Goal: Check status: Check status

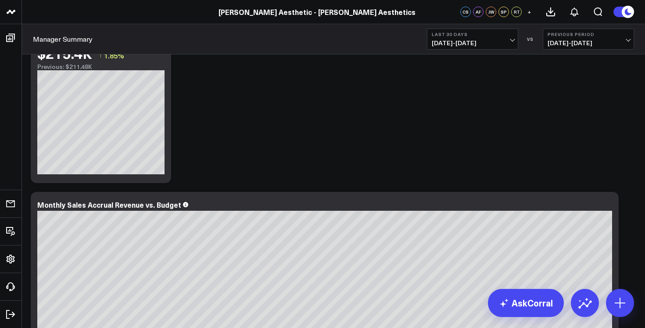
click at [563, 42] on span "[DATE] - [DATE]" at bounding box center [588, 42] width 82 height 7
click at [561, 112] on link "No Comparison" at bounding box center [588, 109] width 90 height 17
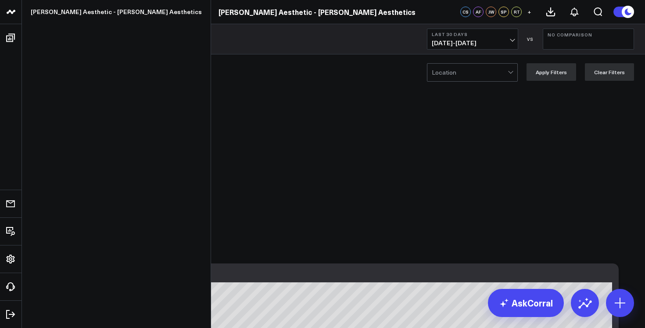
click at [11, 20] on link at bounding box center [11, 12] width 22 height 24
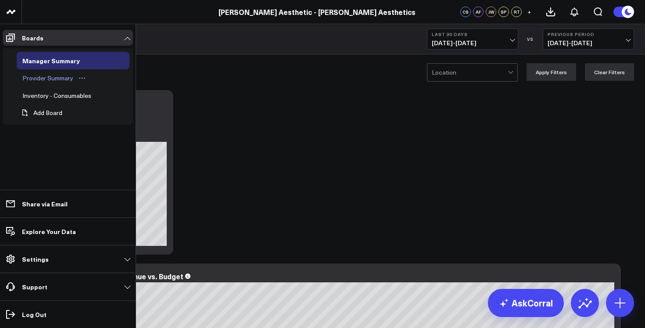
click at [56, 77] on div "Provider Summary" at bounding box center [47, 78] width 55 height 11
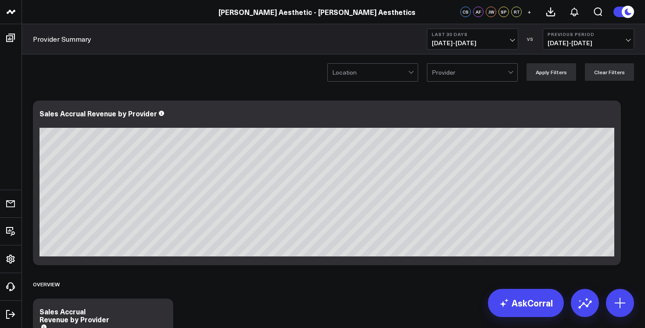
click at [569, 47] on button "Previous Period [DATE] - [DATE]" at bounding box center [587, 39] width 91 height 21
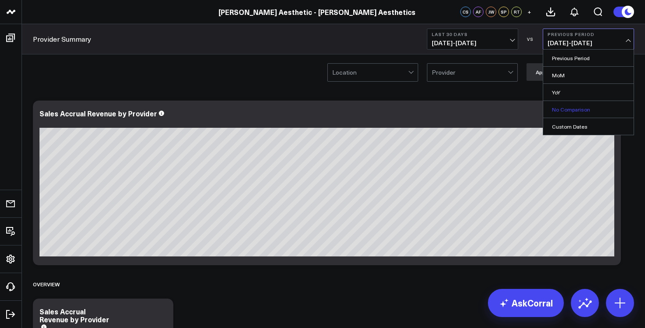
click at [575, 110] on link "No Comparison" at bounding box center [588, 109] width 90 height 17
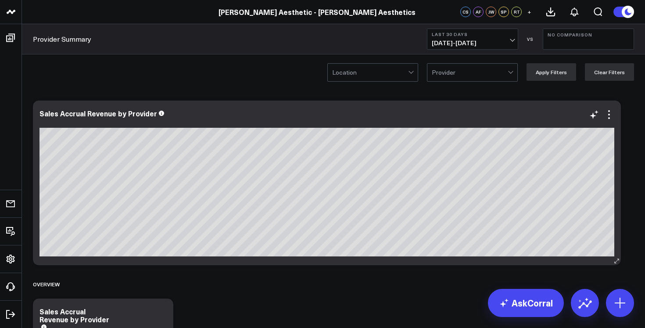
scroll to position [18, 0]
